Goal: Transaction & Acquisition: Purchase product/service

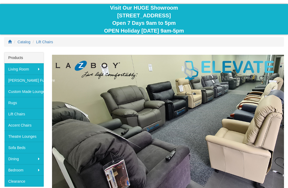
scroll to position [47, 0]
click at [24, 112] on link "Lift Chairs" at bounding box center [23, 113] width 39 height 11
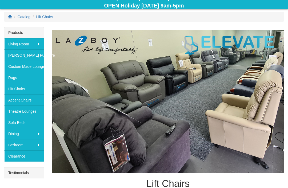
scroll to position [72, 0]
click at [241, 117] on img at bounding box center [168, 101] width 232 height 143
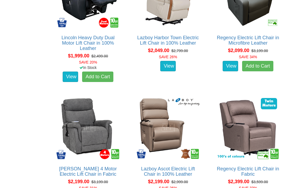
scroll to position [775, 0]
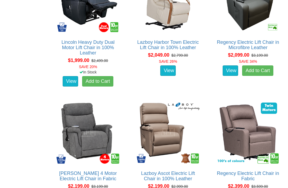
click at [200, 115] on img at bounding box center [168, 132] width 66 height 66
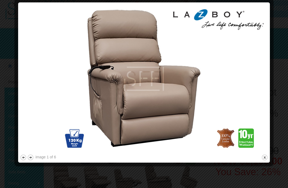
scroll to position [23, 0]
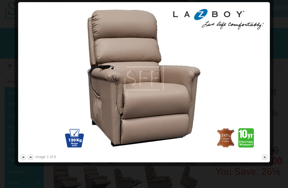
click at [34, 152] on img at bounding box center [144, 78] width 248 height 149
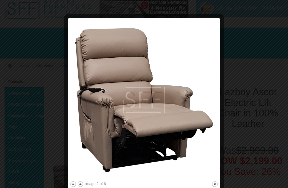
click at [203, 74] on img at bounding box center [144, 100] width 148 height 160
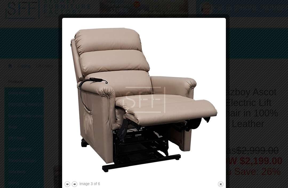
click at [214, 75] on img at bounding box center [144, 100] width 160 height 160
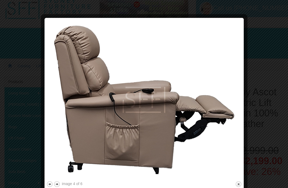
click at [214, 70] on img at bounding box center [143, 100] width 195 height 160
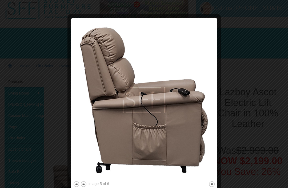
click at [205, 79] on img at bounding box center [144, 100] width 142 height 160
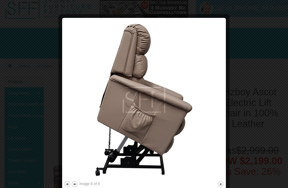
click at [223, 179] on img at bounding box center [144, 100] width 160 height 160
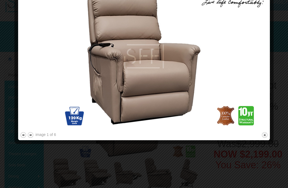
scroll to position [0, 0]
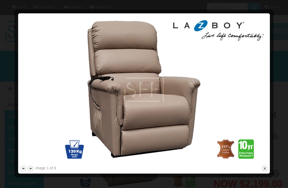
click at [172, 111] on img at bounding box center [144, 89] width 248 height 149
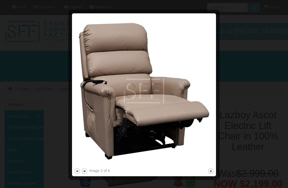
scroll to position [0, 0]
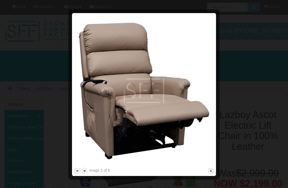
click at [108, 80] on img at bounding box center [144, 90] width 140 height 151
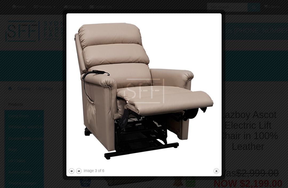
scroll to position [0, 0]
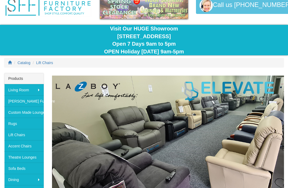
scroll to position [26, 0]
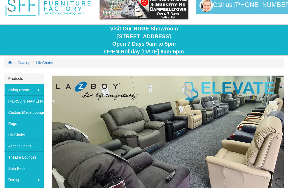
click at [226, 53] on div "Visit Our HUGE Showroom 4 Nursery Rd Campbelltown Open 7 Days 9am to 5pm OPEN H…" at bounding box center [144, 40] width 280 height 30
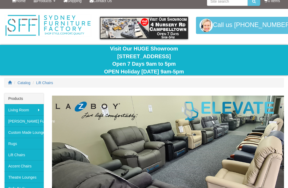
scroll to position [0, 0]
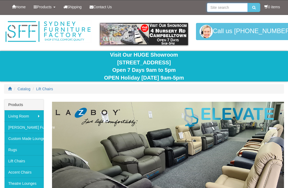
click at [217, 8] on input "search" at bounding box center [227, 7] width 41 height 9
type input "Narrow lift chairs"
click at [252, 7] on button "submit" at bounding box center [254, 7] width 13 height 9
